Goal: Feedback & Contribution: Leave review/rating

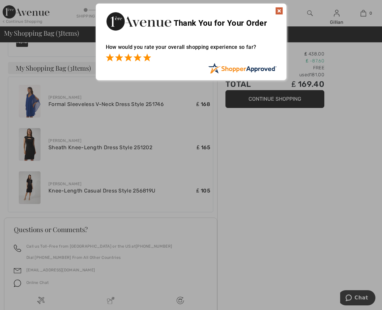
click at [146, 57] on span at bounding box center [147, 57] width 8 height 8
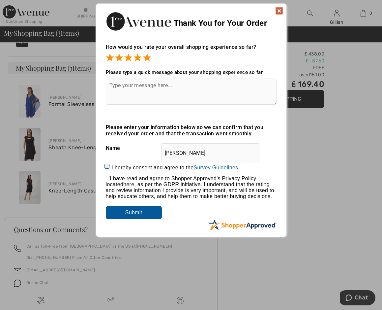
click at [109, 87] on textarea at bounding box center [191, 91] width 171 height 26
type textarea "Great help on email and Chat."
click at [122, 208] on input "Submit" at bounding box center [134, 212] width 56 height 13
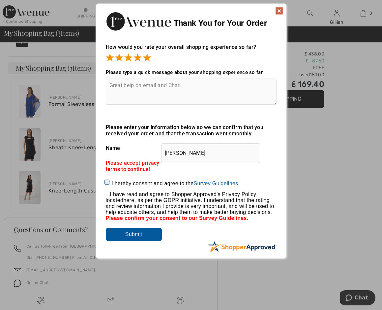
click at [107, 193] on input "checkbox" at bounding box center [108, 194] width 4 height 4
checkbox input "true"
click at [107, 181] on input "I hereby consent and agree to the By submitting a review, you grant permission …" at bounding box center [108, 183] width 4 height 4
checkbox input "true"
click at [279, 11] on img at bounding box center [279, 11] width 8 height 8
